Goal: Check status

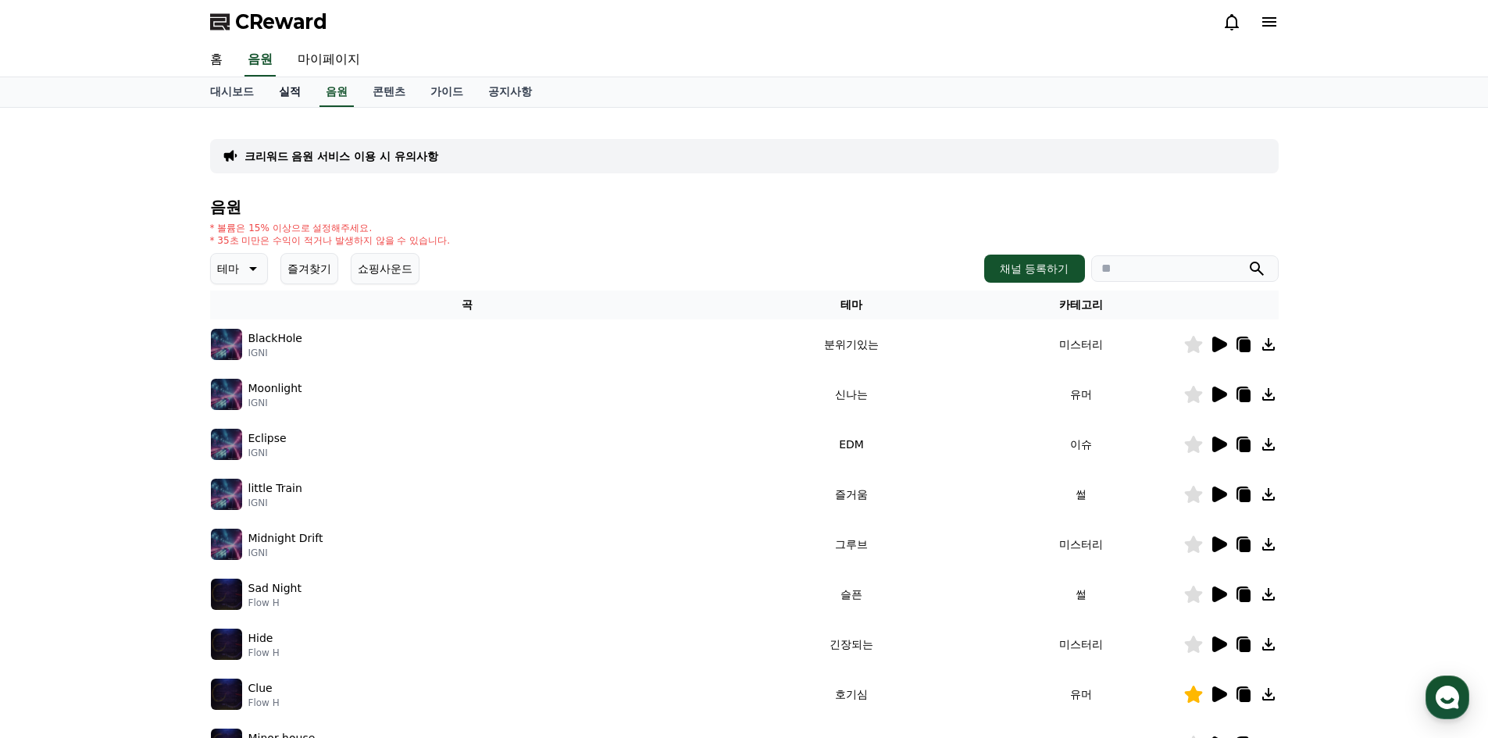
click at [283, 98] on link "실적" at bounding box center [289, 92] width 47 height 30
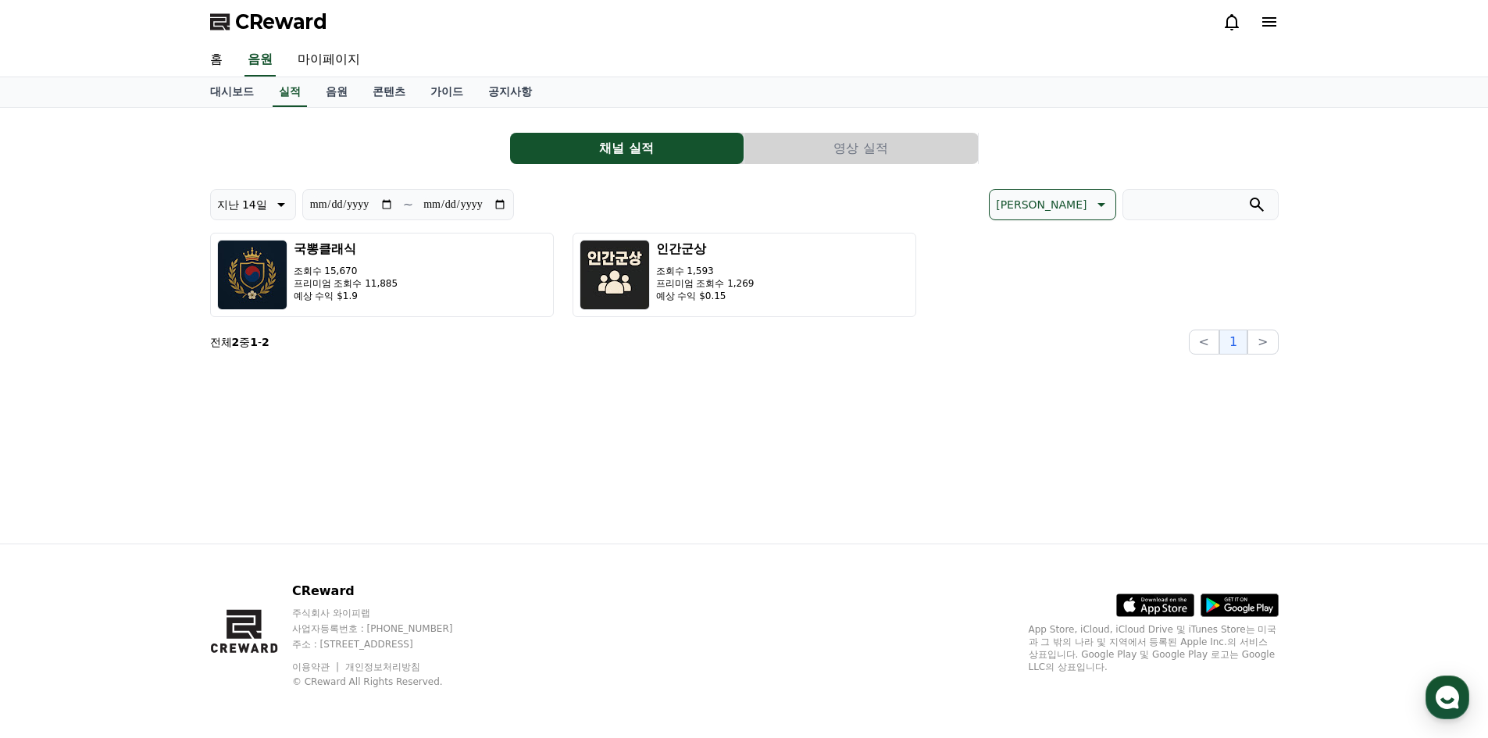
click at [500, 198] on input "**********" at bounding box center [464, 204] width 84 height 17
click at [496, 204] on input "**********" at bounding box center [464, 204] width 84 height 17
type input "**********"
